Goal: Transaction & Acquisition: Purchase product/service

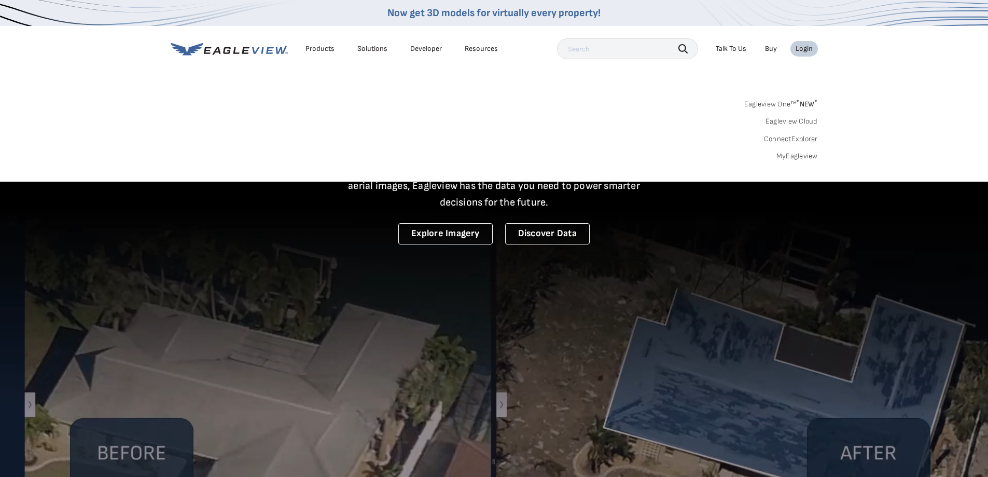
click at [791, 155] on link "MyEagleview" at bounding box center [796, 155] width 41 height 9
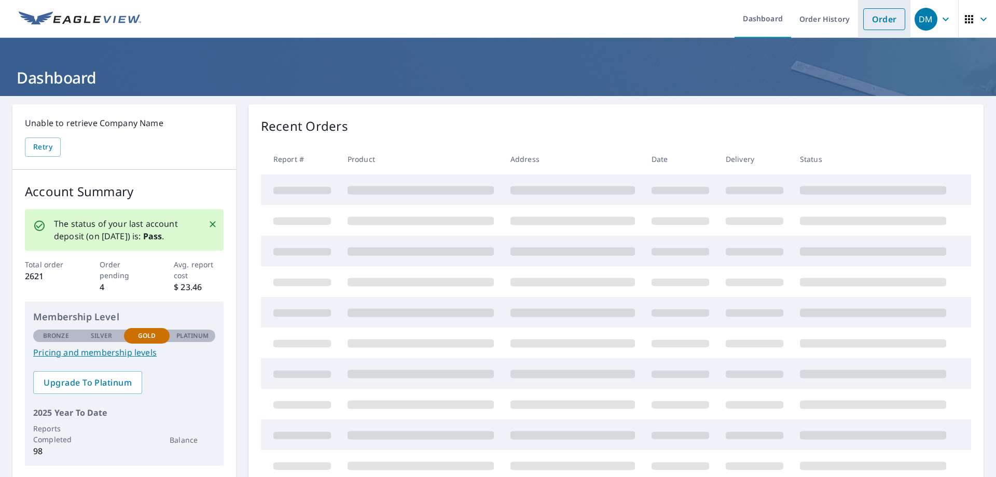
click at [872, 19] on link "Order" at bounding box center [884, 19] width 42 height 22
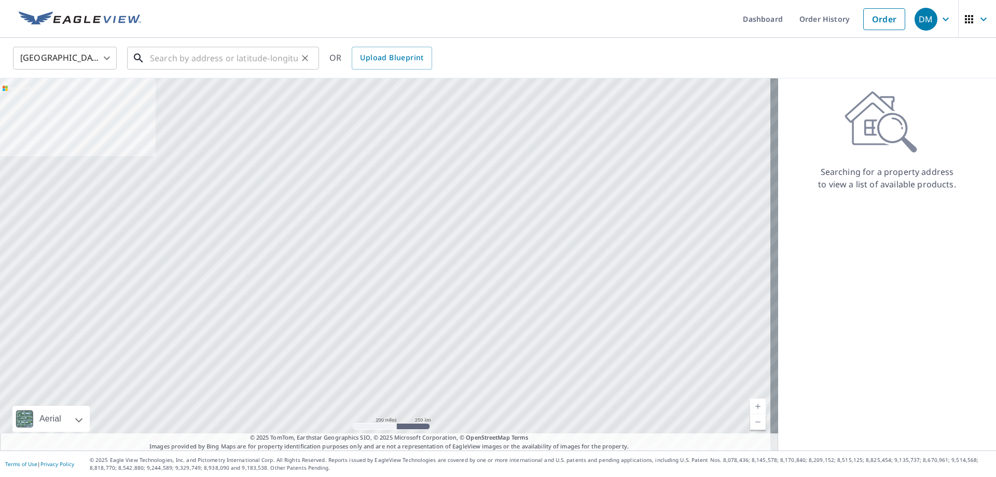
click at [233, 59] on input "text" at bounding box center [224, 58] width 148 height 29
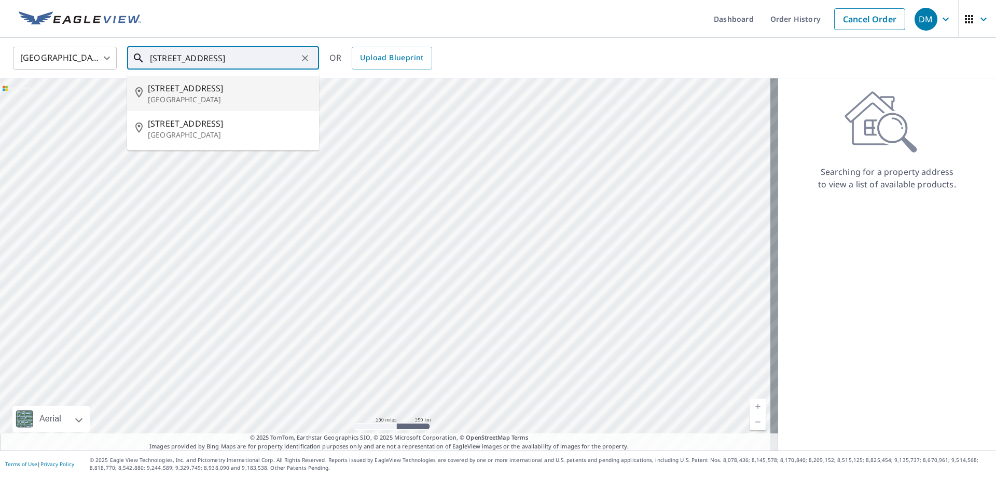
click at [190, 99] on p "[GEOGRAPHIC_DATA]" at bounding box center [229, 99] width 163 height 10
type input "[STREET_ADDRESS]"
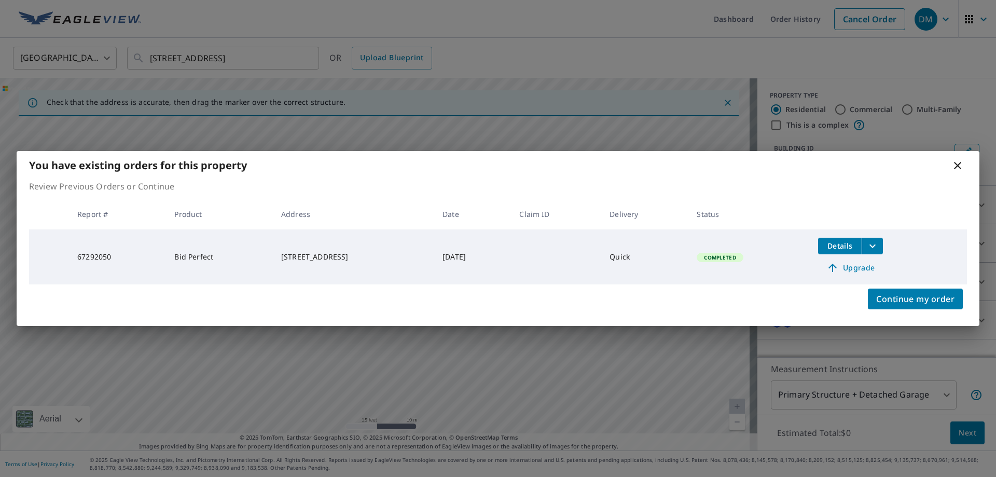
click at [960, 163] on icon at bounding box center [957, 165] width 7 height 7
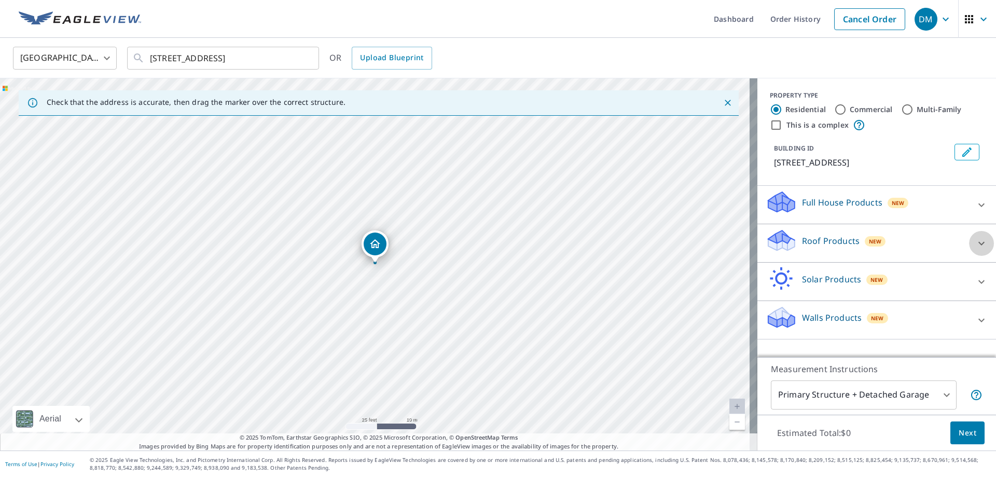
click at [975, 244] on icon at bounding box center [981, 243] width 12 height 12
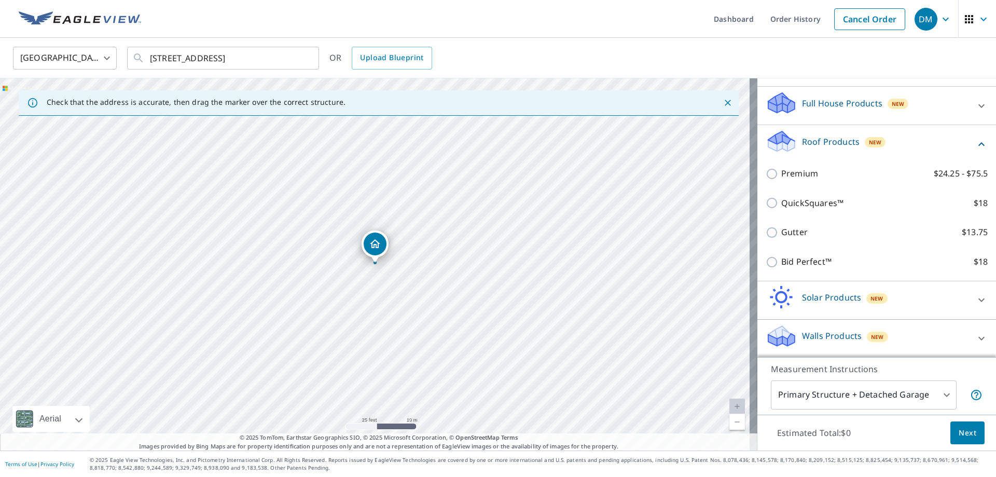
scroll to position [100, 0]
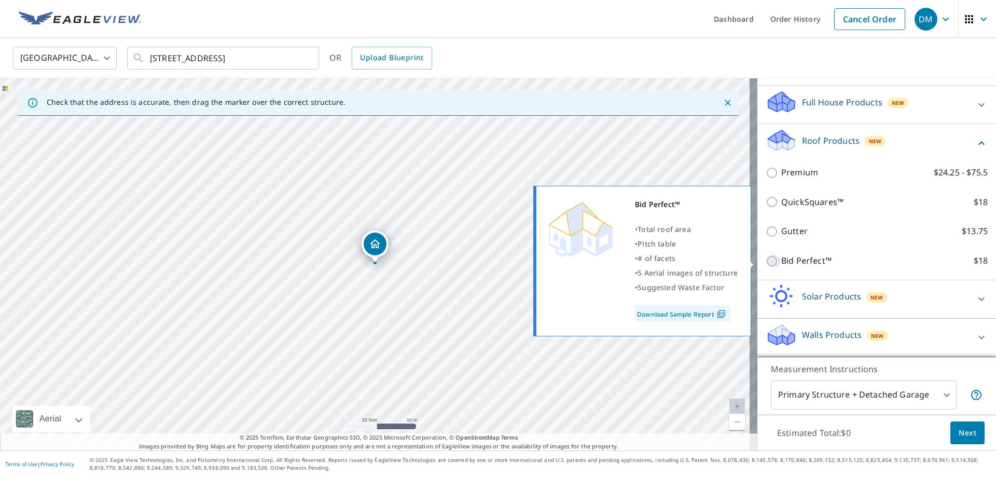
click at [765, 263] on input "Bid Perfect™ $18" at bounding box center [773, 261] width 16 height 12
checkbox input "true"
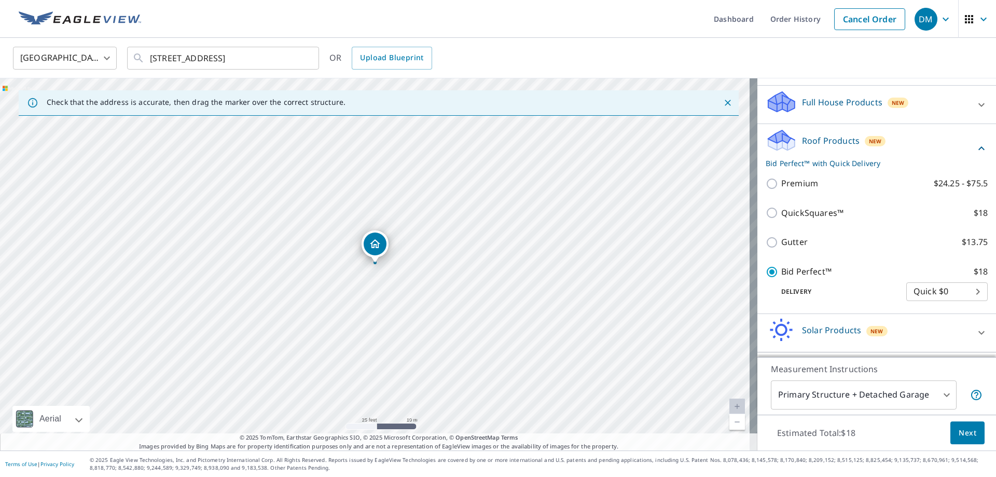
click at [963, 427] on span "Next" at bounding box center [967, 432] width 18 height 13
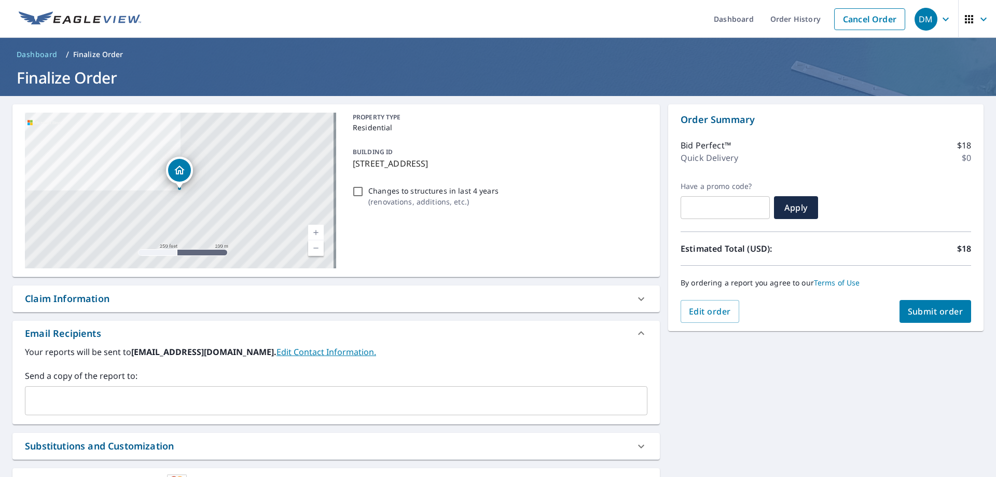
click at [154, 390] on div "​" at bounding box center [336, 400] width 622 height 29
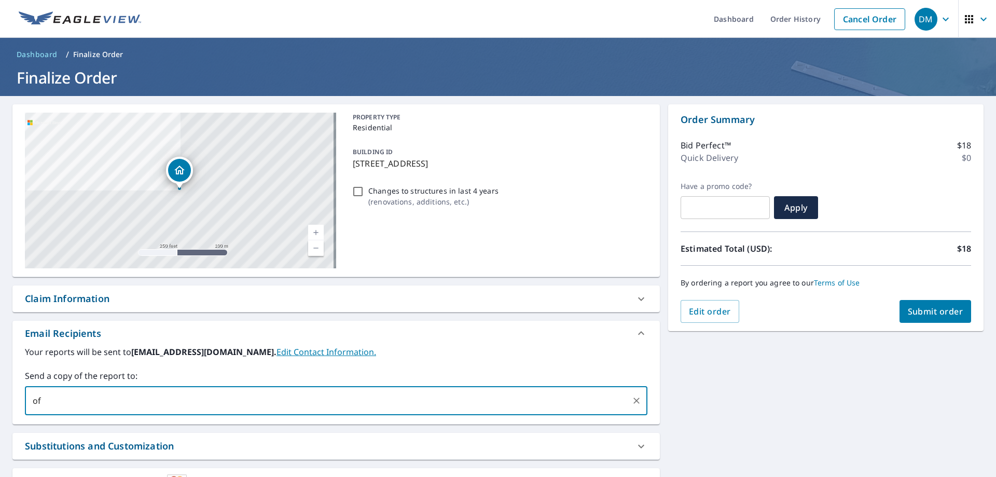
type input "o"
type input "morganroofingandjat@gmail.com"
click at [939, 319] on button "Submit order" at bounding box center [935, 311] width 72 height 23
